Goal: Information Seeking & Learning: Learn about a topic

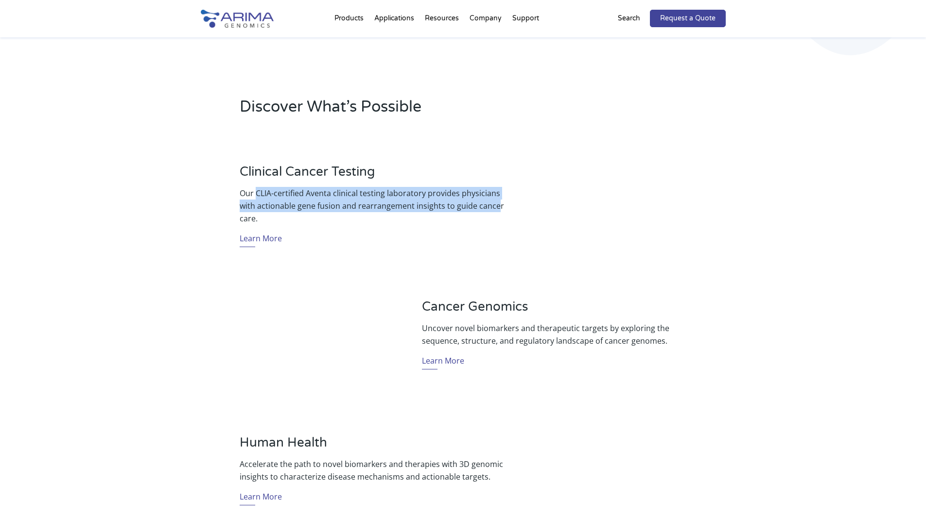
click at [495, 201] on p "Our CLIA-certified Aventa clinical testing laboratory provides physicians with …" at bounding box center [372, 206] width 264 height 38
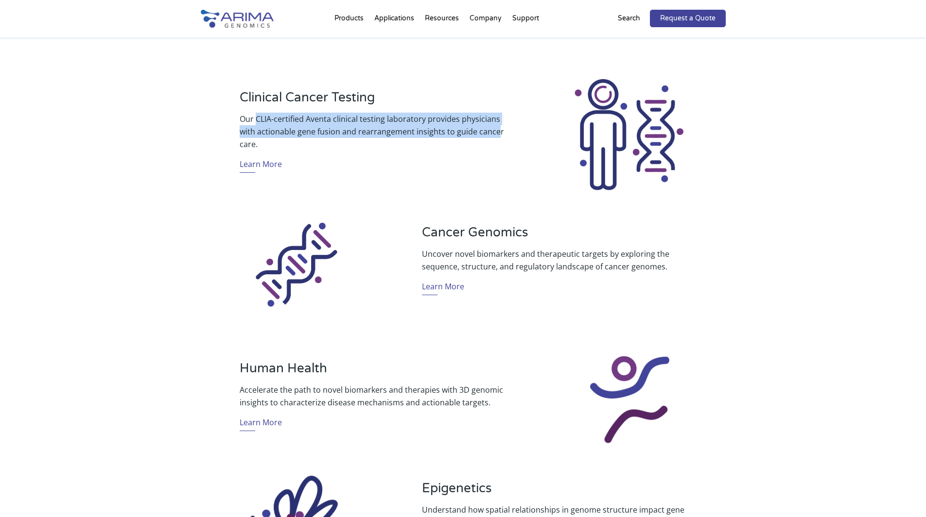
scroll to position [350, 0]
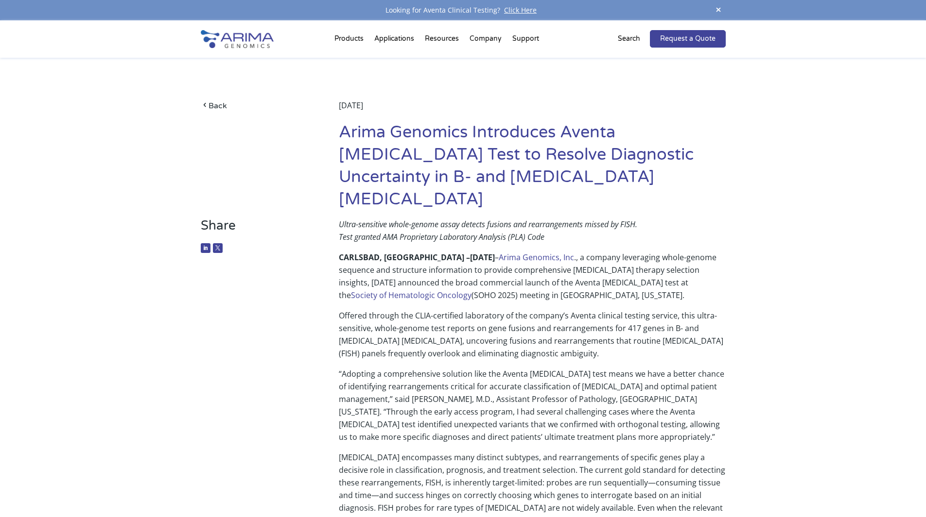
click at [460, 219] on em "Ultra-sensitive whole-genome assay detects fusions and rearrangements missed by…" at bounding box center [488, 224] width 298 height 11
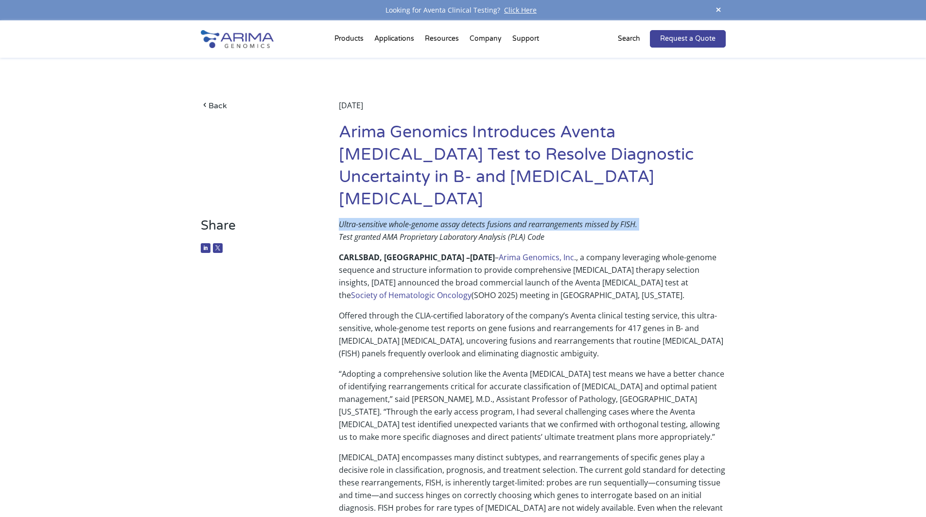
click at [460, 219] on em "Ultra-sensitive whole-genome assay detects fusions and rearrangements missed by…" at bounding box center [488, 224] width 298 height 11
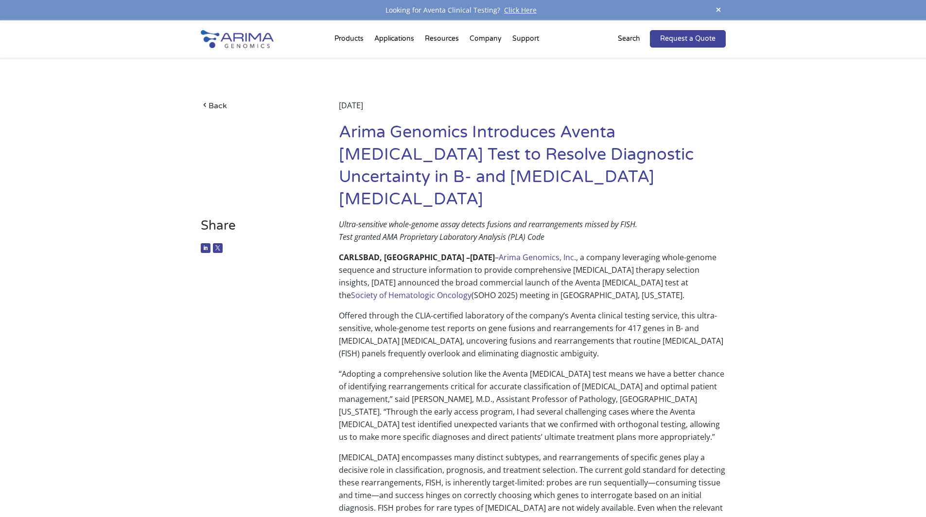
scroll to position [835, 0]
